Goal: Navigation & Orientation: Find specific page/section

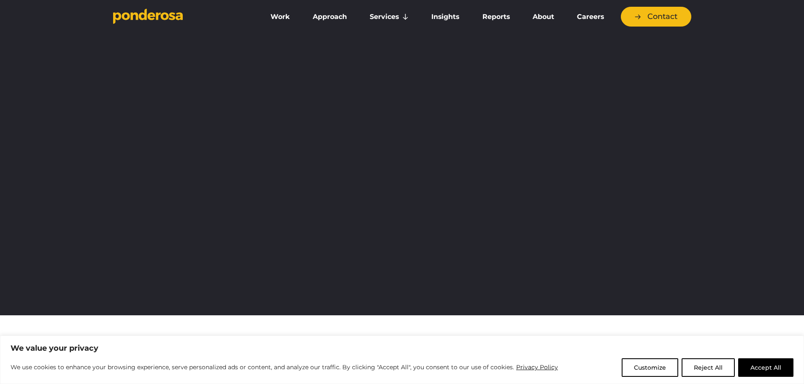
click at [769, 361] on button "Accept All" at bounding box center [765, 368] width 55 height 19
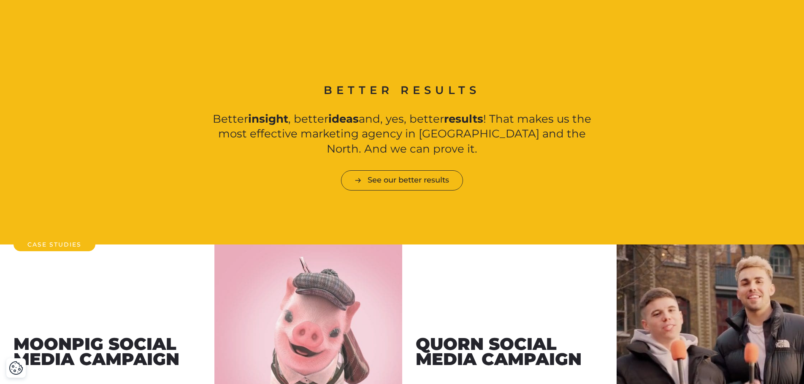
scroll to position [928, 0]
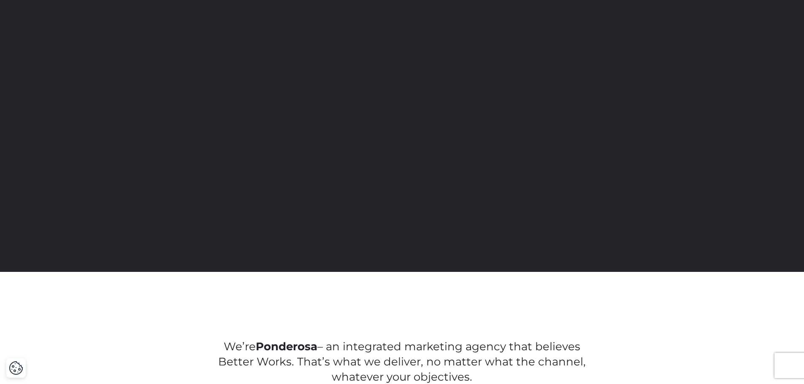
scroll to position [0, 0]
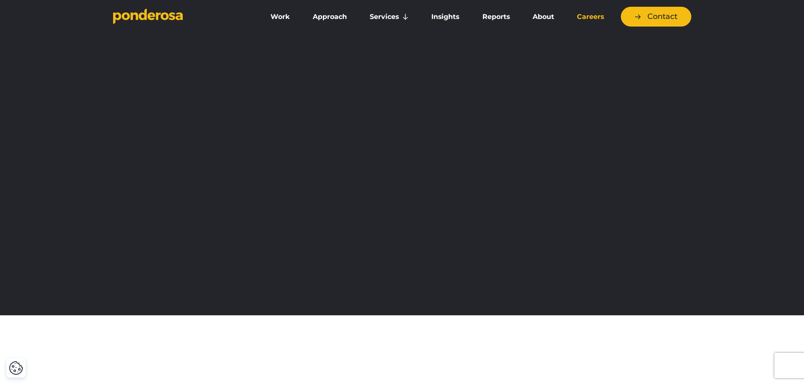
click at [584, 15] on link "Careers" at bounding box center [590, 17] width 46 height 18
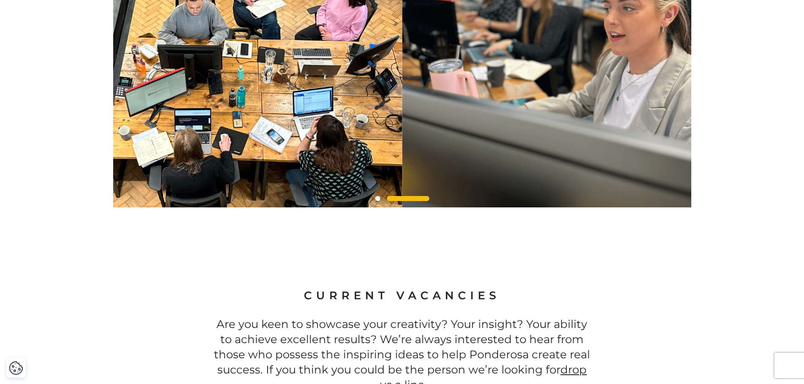
scroll to position [2168, 0]
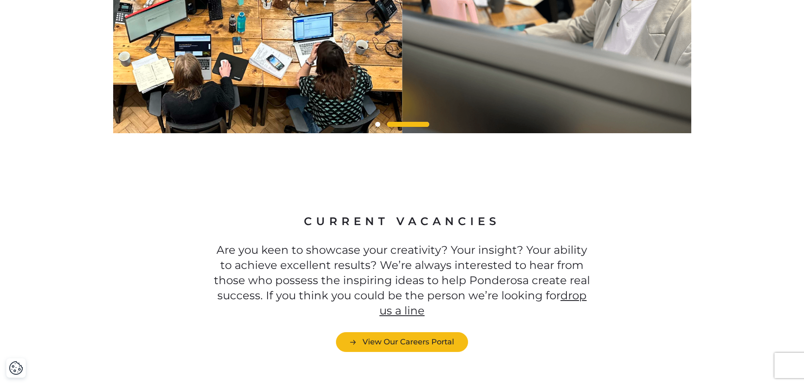
click at [422, 327] on div "Current Vacancies Are you keen to showcase your creativity? Your insight? Your …" at bounding box center [402, 283] width 804 height 246
click at [422, 332] on link "View Our Careers Portal" at bounding box center [402, 342] width 132 height 20
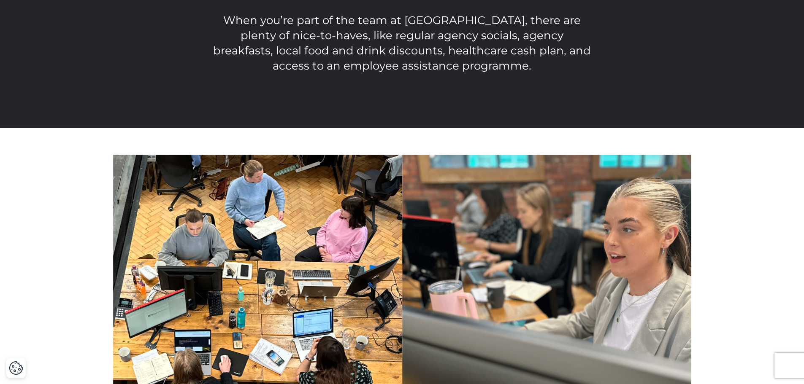
scroll to position [1723, 0]
